Goal: Task Accomplishment & Management: Manage account settings

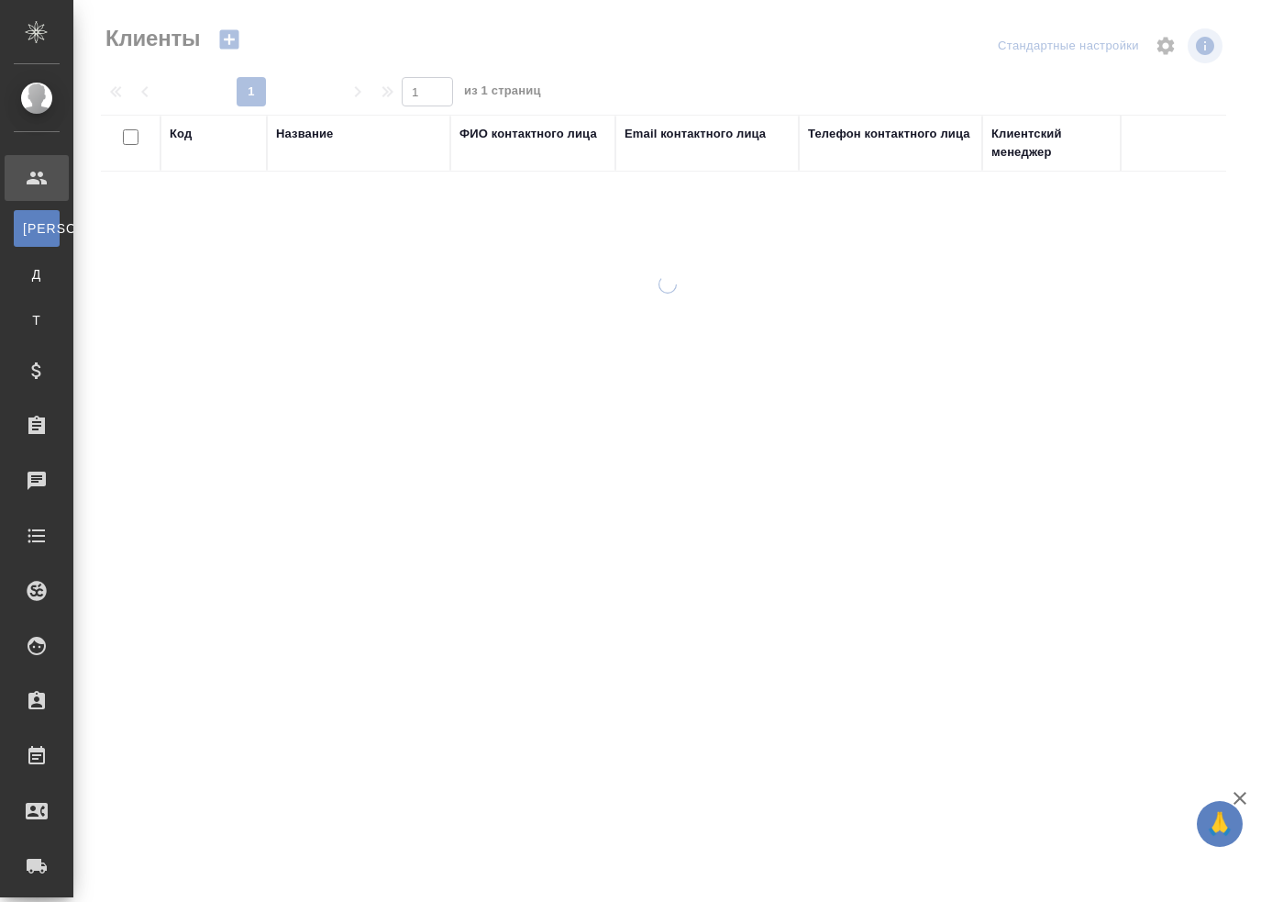
select select "RU"
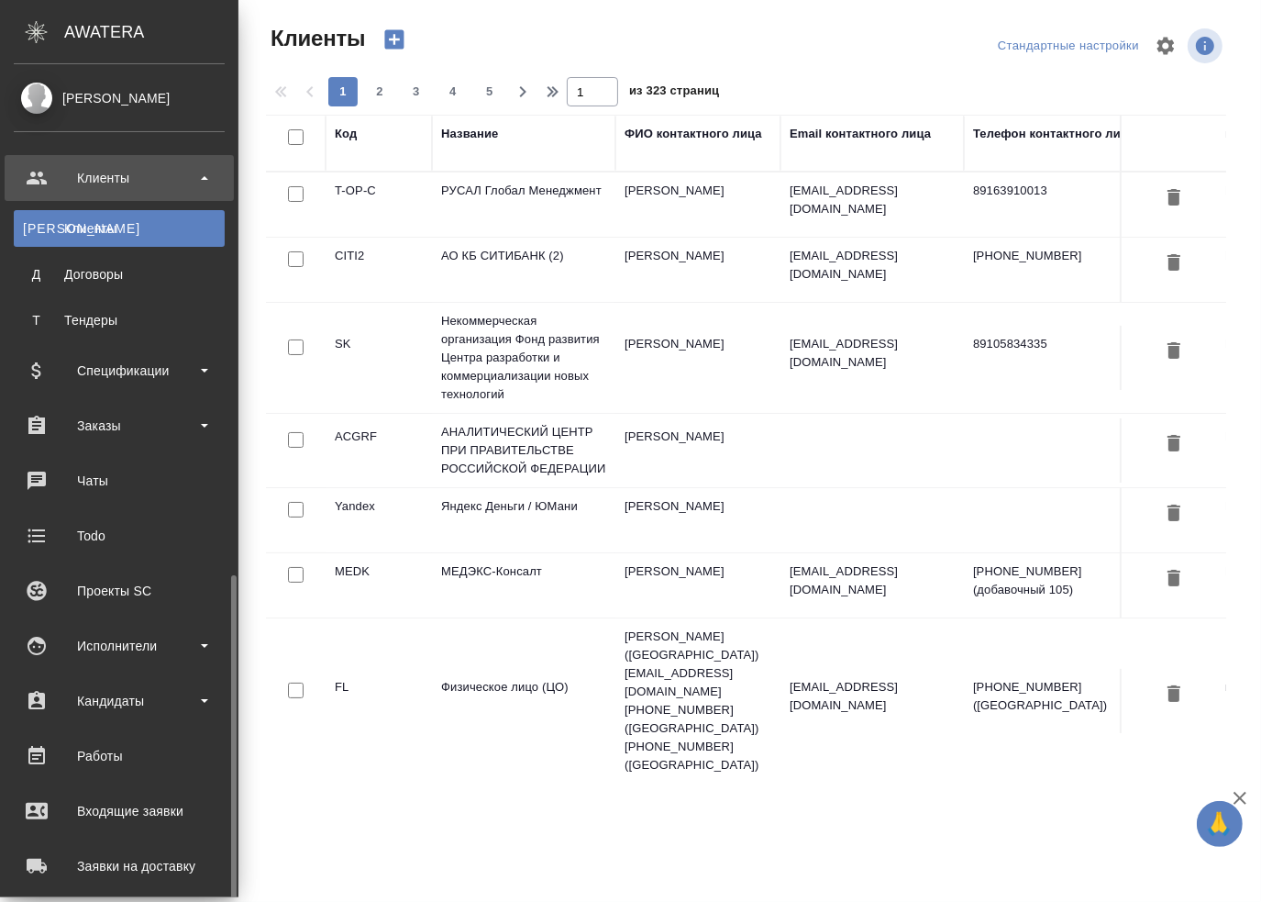
scroll to position [294, 0]
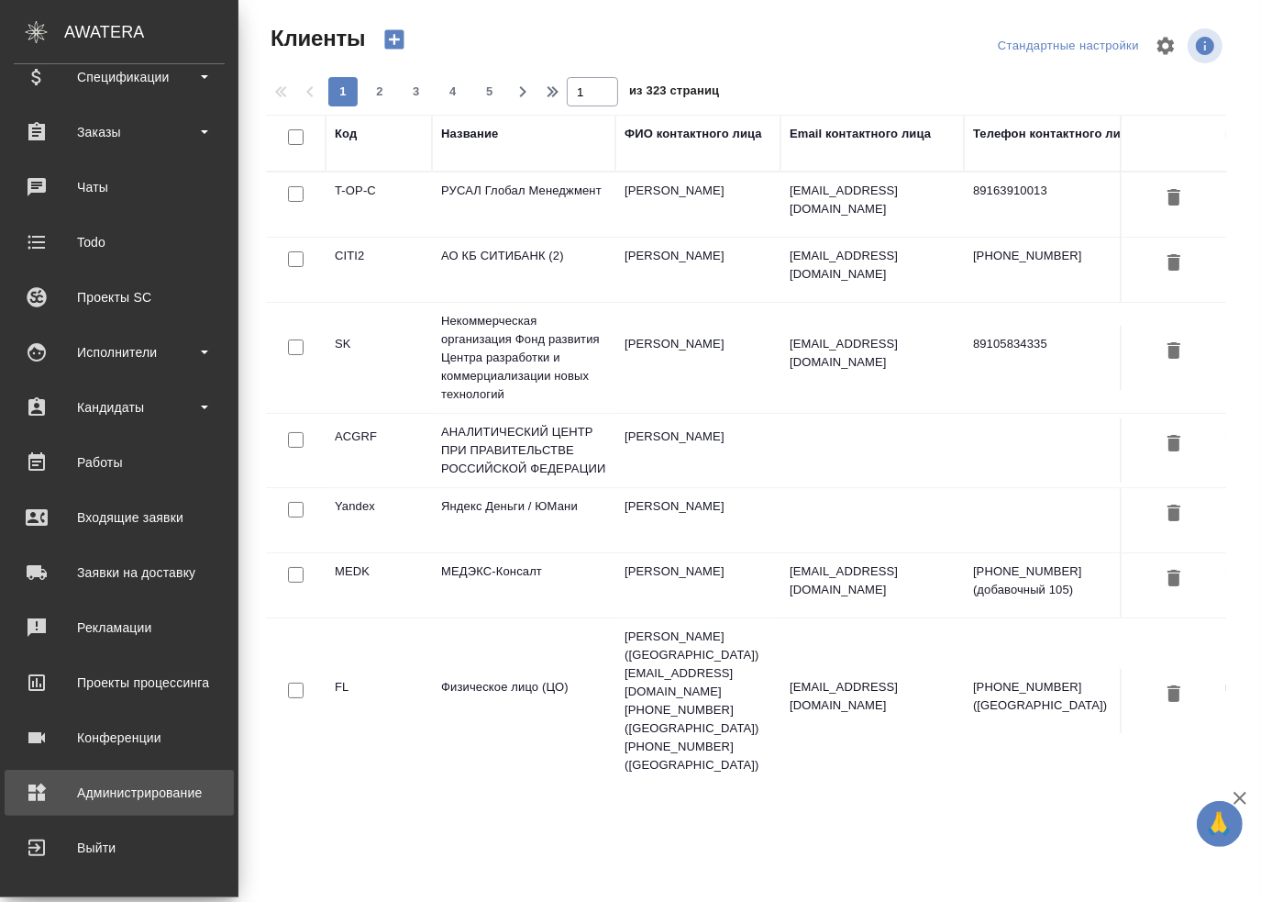
click at [63, 783] on div "Администрирование" at bounding box center [119, 793] width 211 height 28
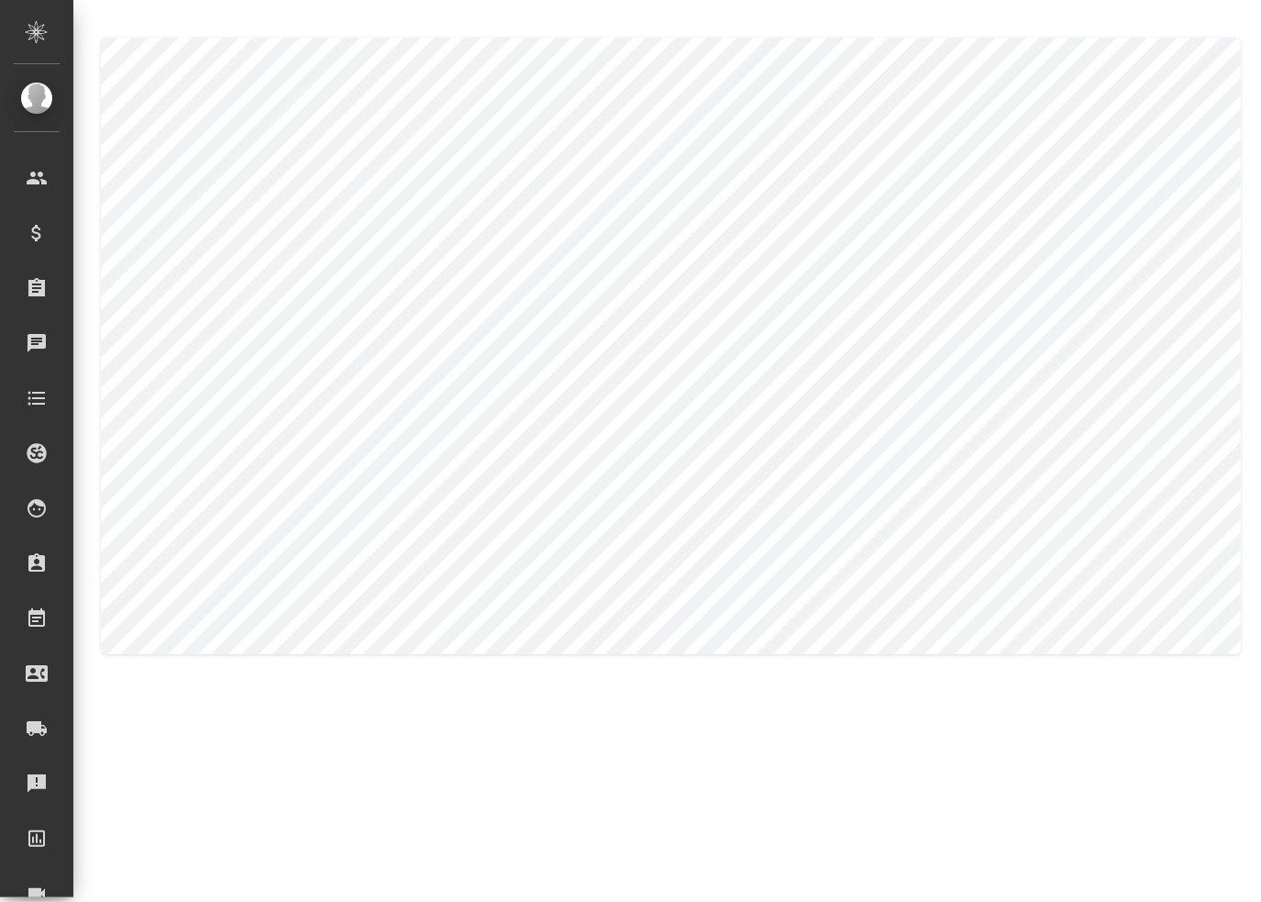
type textarea "[PERSON_NAME]"
type textarea "[GEOGRAPHIC_DATA]"
type textarea "Alina"
type textarea "Moskalets"
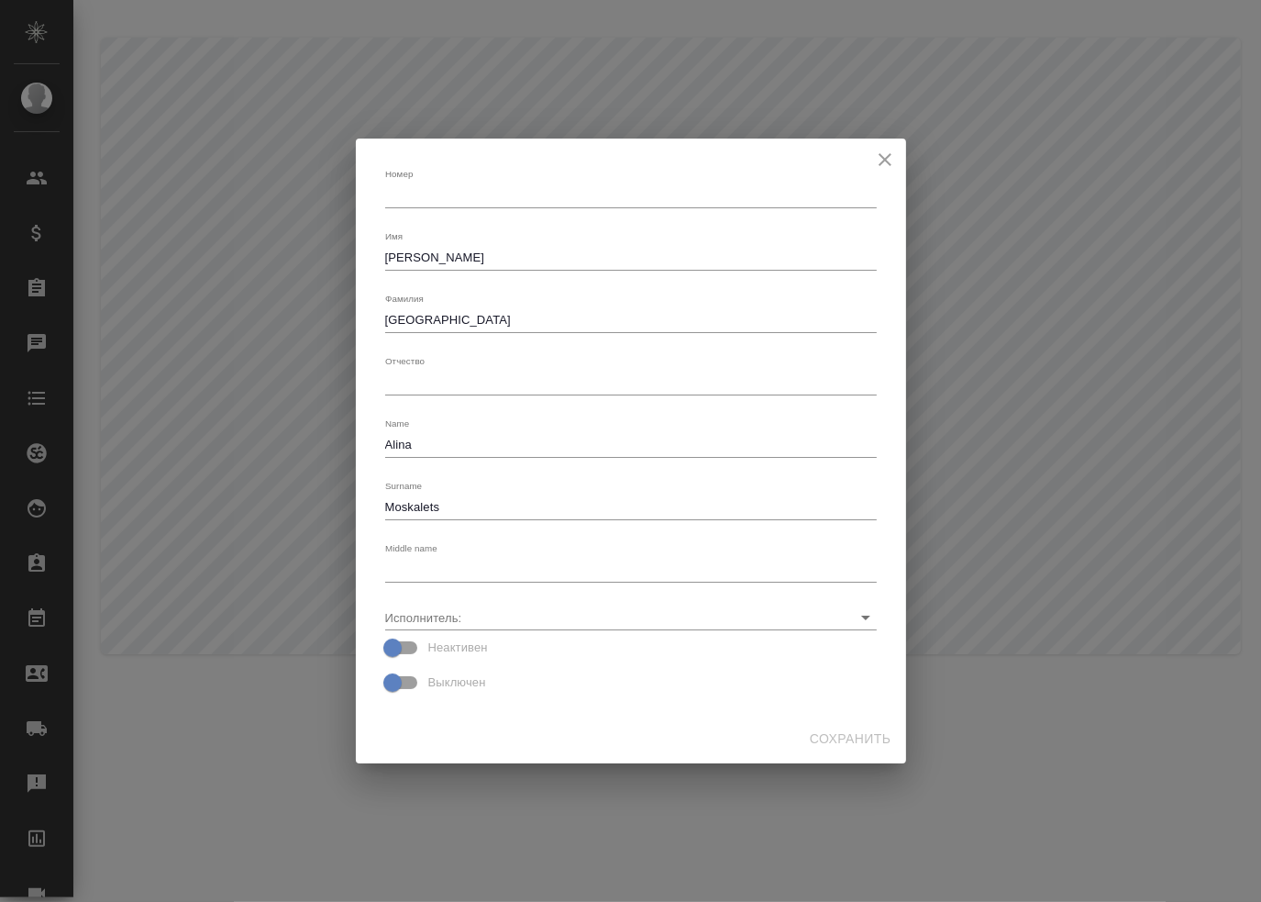
click at [414, 315] on textarea "[GEOGRAPHIC_DATA]" at bounding box center [631, 320] width 492 height 14
type textarea "[PERSON_NAME]"
click at [837, 736] on span "Сохранить" at bounding box center [851, 738] width 82 height 23
